Goal: Task Accomplishment & Management: Use online tool/utility

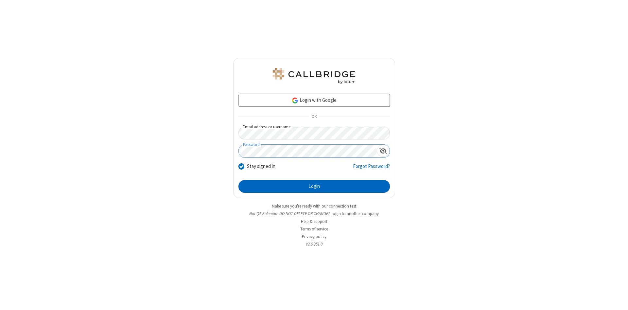
click at [314, 186] on button "Login" at bounding box center [313, 186] width 151 height 13
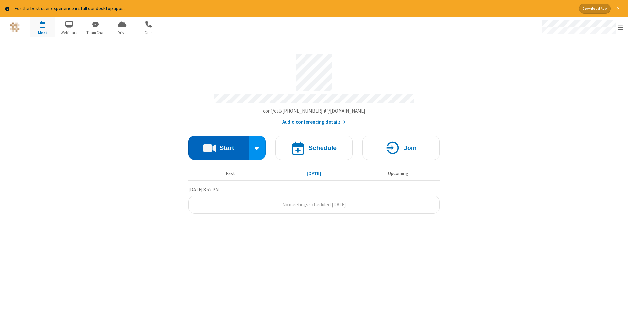
click at [218, 145] on button "Start" at bounding box center [218, 147] width 60 height 25
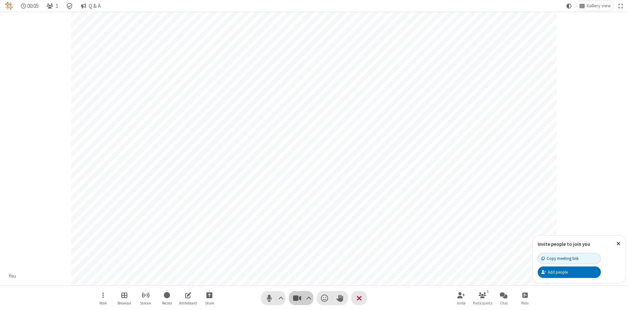
click at [297, 297] on span "Stop video (Alt+V)" at bounding box center [297, 297] width 10 height 9
click at [297, 297] on span "Start video (Alt+V)" at bounding box center [297, 297] width 10 height 9
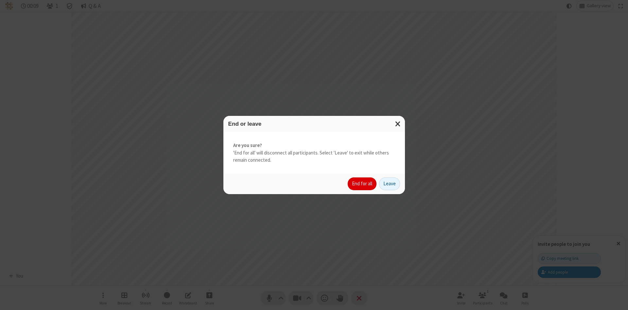
click at [362, 183] on button "End for all" at bounding box center [361, 183] width 29 height 13
